Goal: Transaction & Acquisition: Purchase product/service

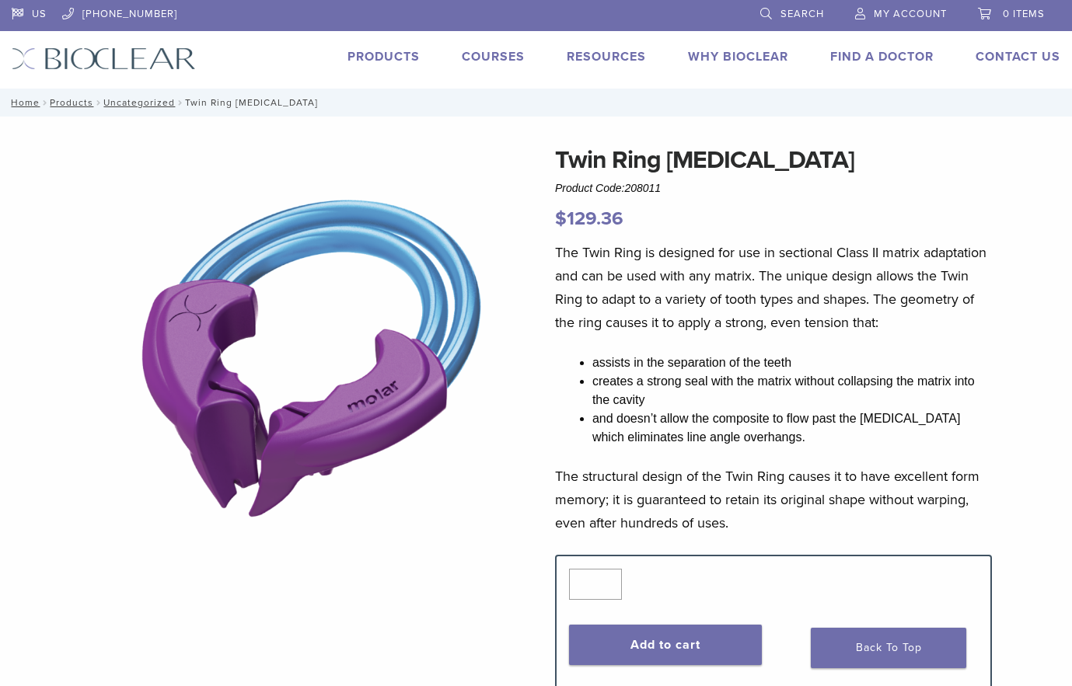
click at [395, 55] on link "Products" at bounding box center [384, 57] width 72 height 16
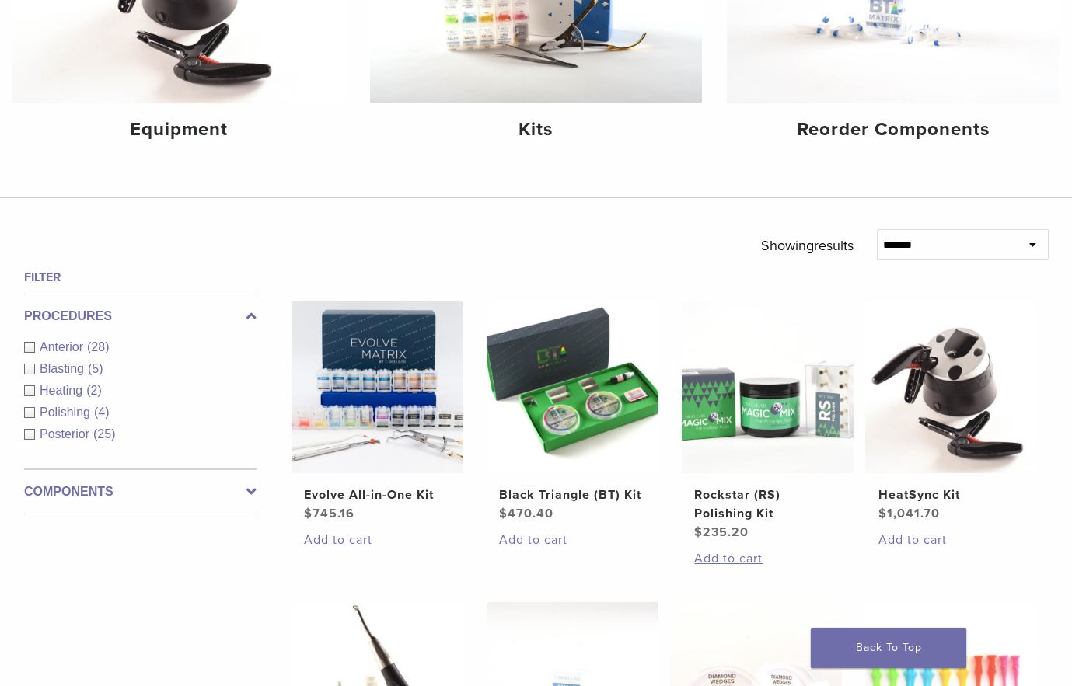
scroll to position [311, 0]
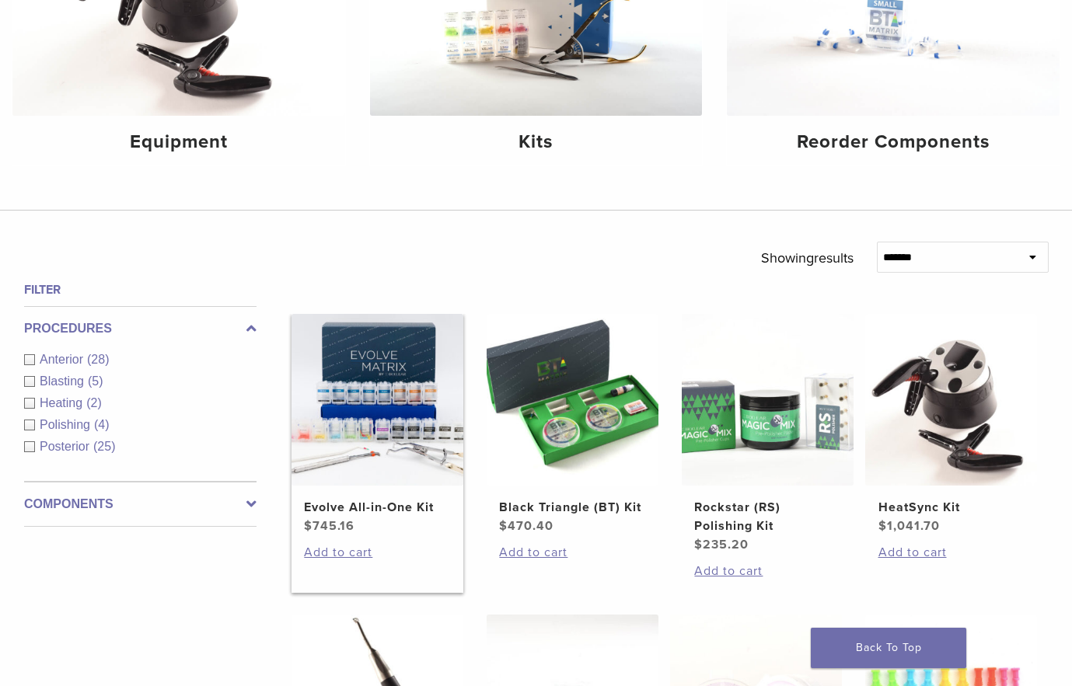
click at [395, 327] on img at bounding box center [378, 400] width 172 height 172
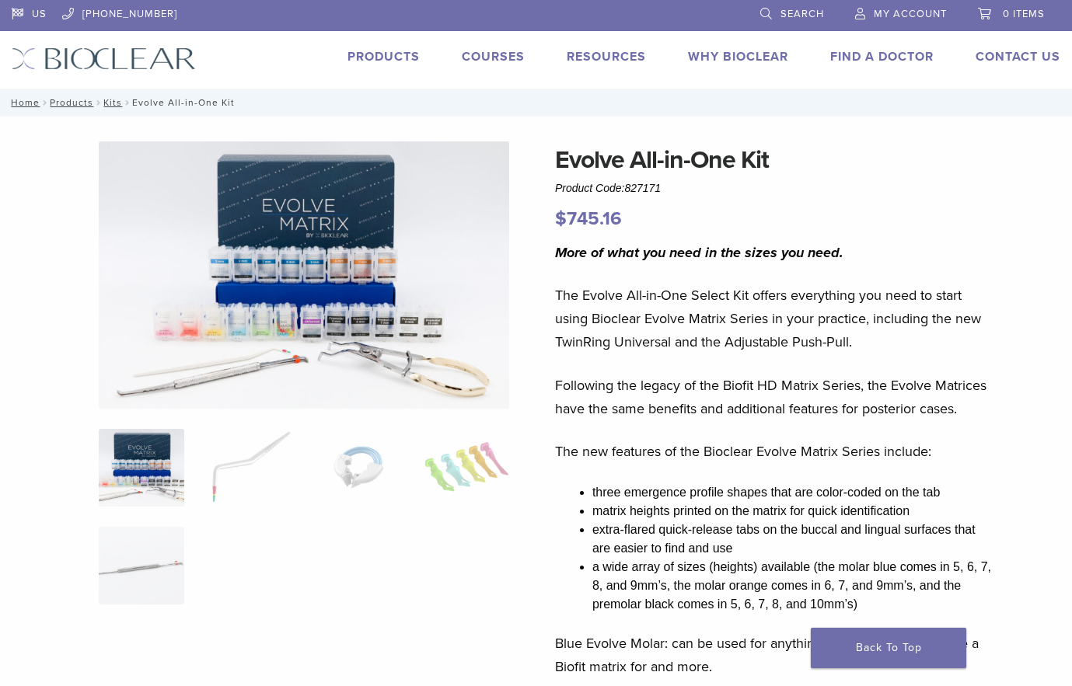
click at [337, 278] on img at bounding box center [304, 274] width 410 height 267
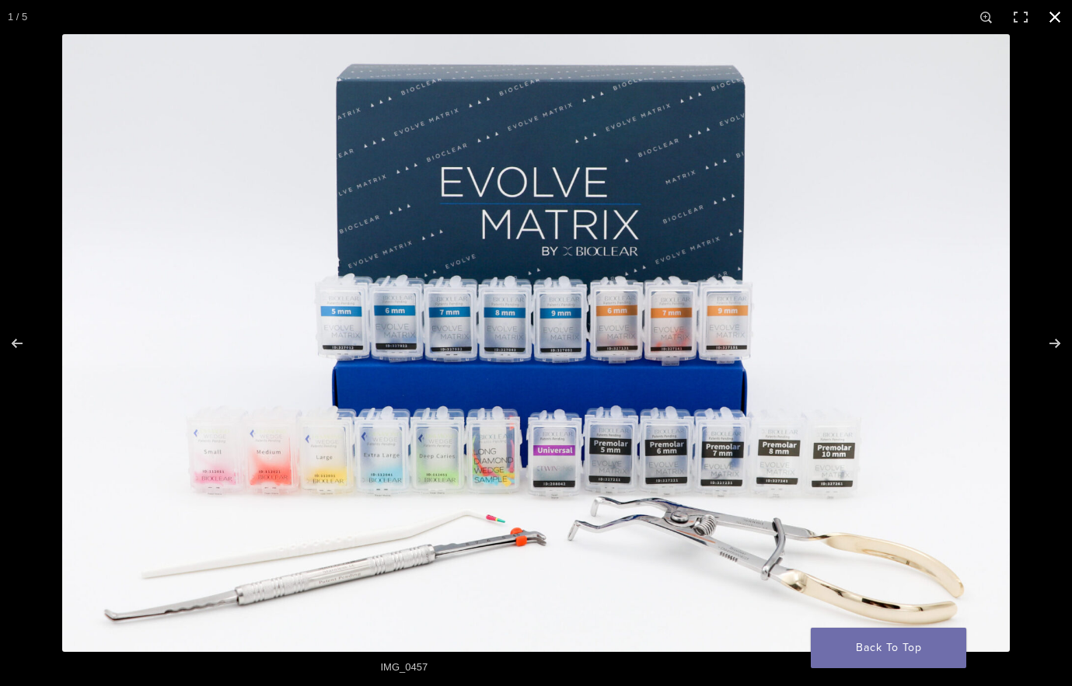
click at [1057, 15] on button "Close (Esc)" at bounding box center [1055, 17] width 34 height 34
